Goal: Obtain resource: Download file/media

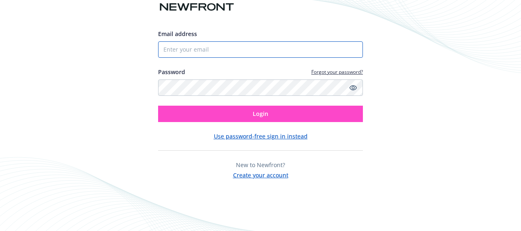
type input "[EMAIL_ADDRESS][PERSON_NAME][DOMAIN_NAME]"
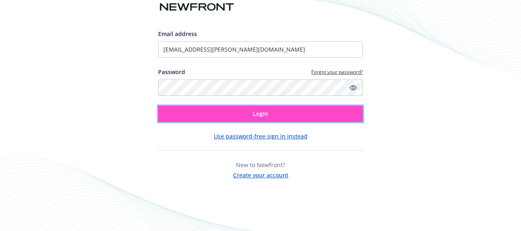
click at [268, 114] on button "Login" at bounding box center [260, 114] width 205 height 16
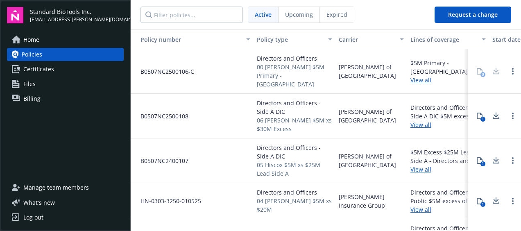
click at [33, 97] on span "Billing" at bounding box center [31, 98] width 17 height 13
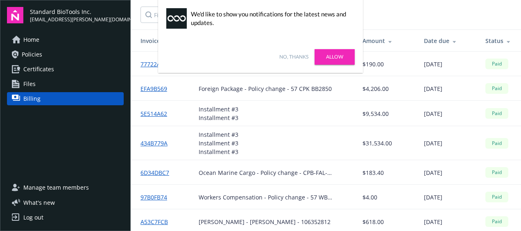
click at [294, 57] on link "No, thanks" at bounding box center [294, 56] width 29 height 7
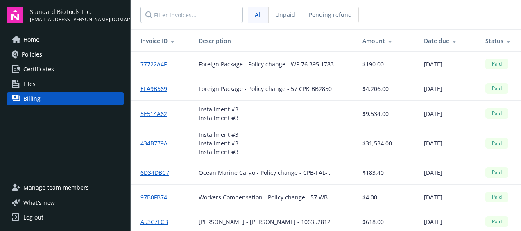
click at [319, 11] on span "Pending refund" at bounding box center [330, 14] width 43 height 9
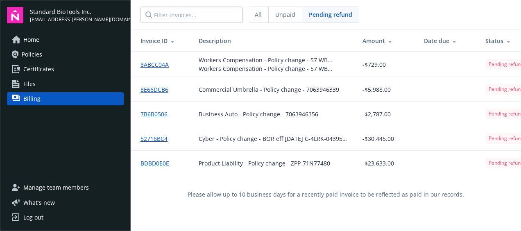
click at [256, 14] on span "All" at bounding box center [258, 14] width 7 height 9
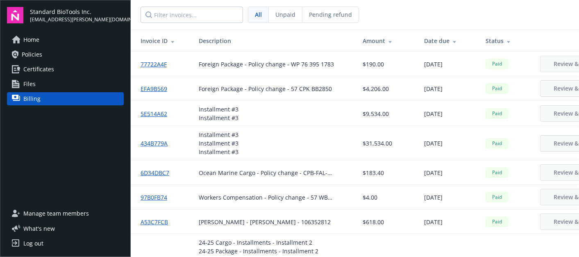
click at [314, 14] on span "Pending refund" at bounding box center [330, 14] width 43 height 9
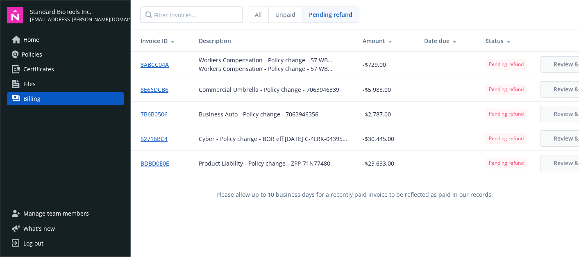
click at [279, 14] on span "Unpaid" at bounding box center [285, 14] width 20 height 9
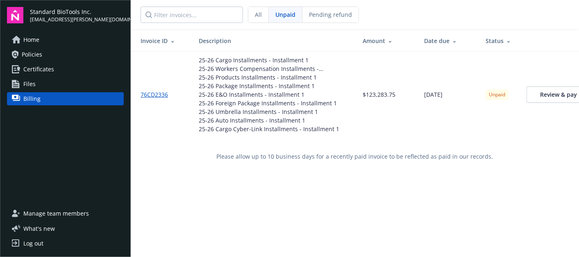
click at [257, 15] on span "All" at bounding box center [258, 14] width 7 height 9
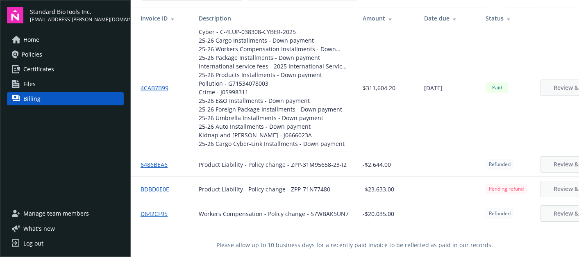
scroll to position [29, 0]
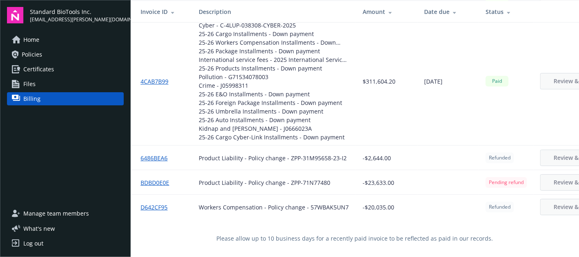
click at [160, 203] on link "D642CF95" at bounding box center [158, 207] width 34 height 9
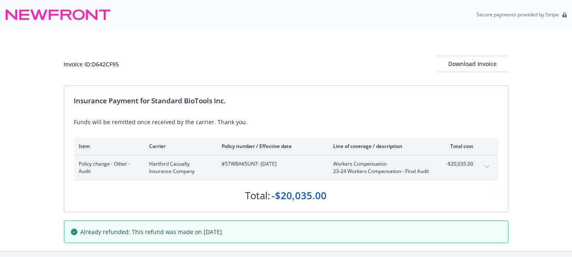
scroll to position [29, 0]
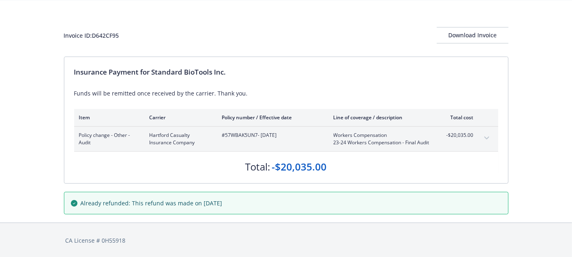
click at [490, 137] on button "expand content" at bounding box center [486, 138] width 13 height 13
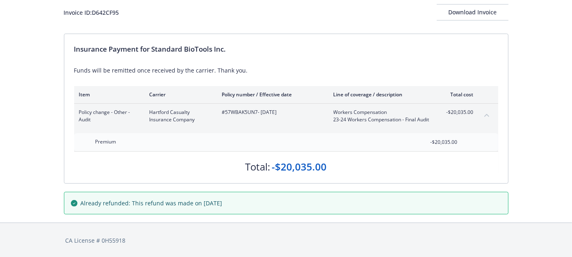
scroll to position [0, 0]
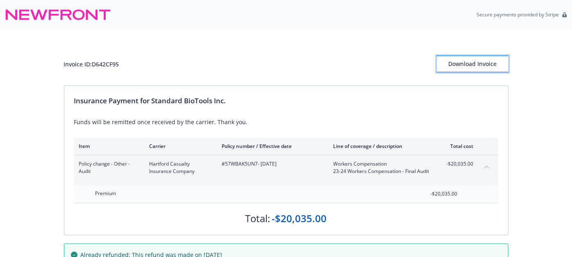
click at [457, 61] on div "Download Invoice" at bounding box center [473, 64] width 72 height 16
